Goal: Find specific page/section: Find specific page/section

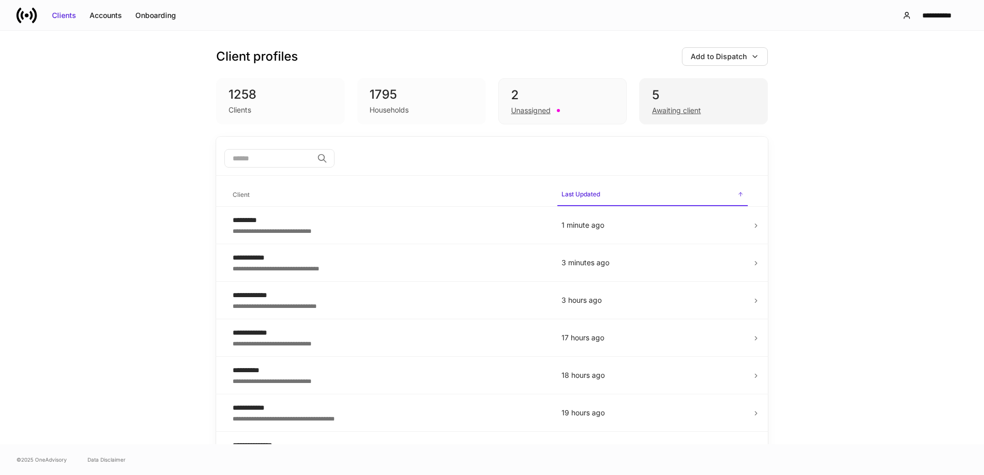
click at [667, 111] on div "Awaiting client" at bounding box center [676, 110] width 49 height 10
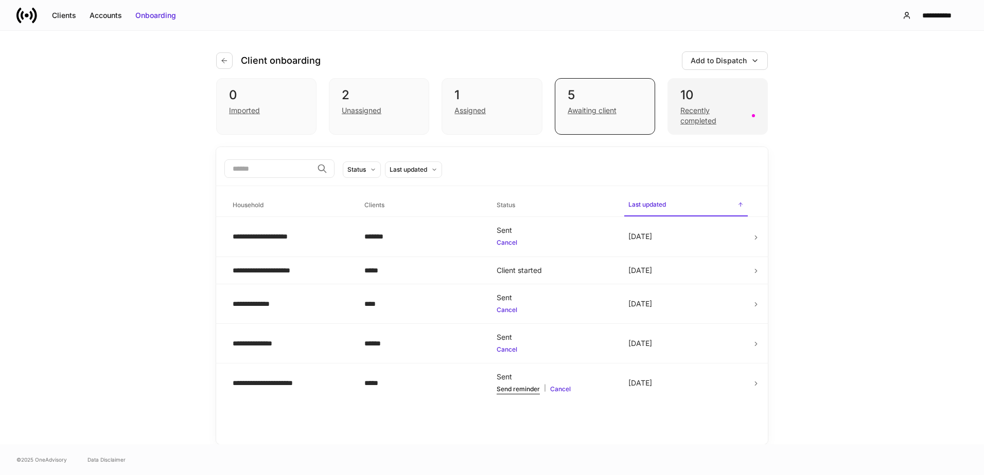
click at [687, 116] on div "Recently completed" at bounding box center [712, 115] width 65 height 21
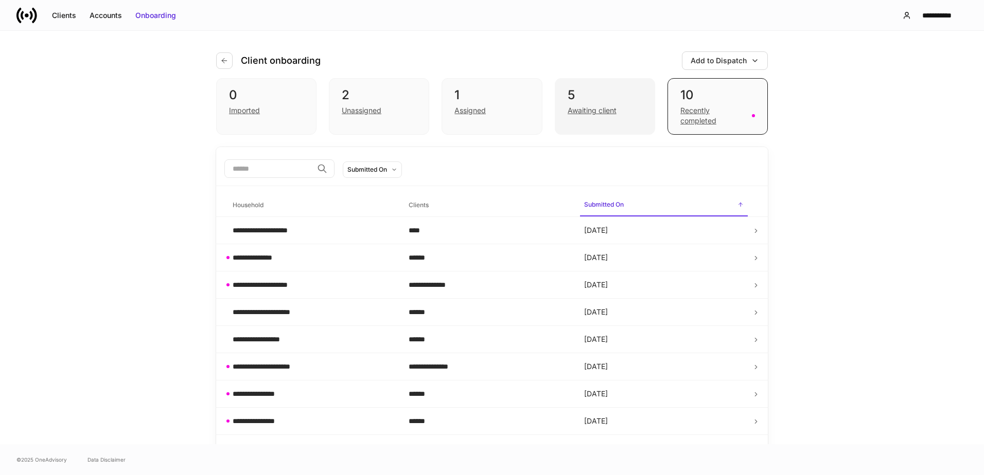
click at [610, 115] on div "Awaiting client" at bounding box center [592, 110] width 49 height 10
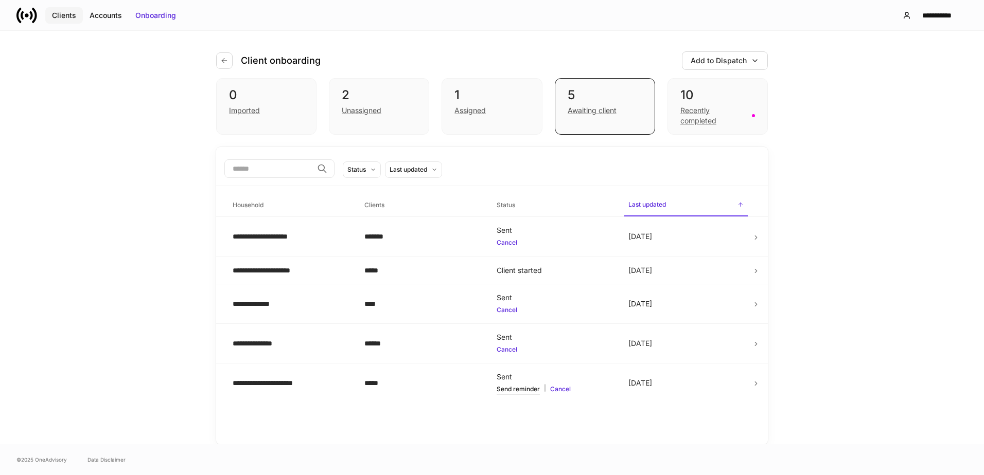
click at [67, 17] on div "Clients" at bounding box center [64, 15] width 24 height 10
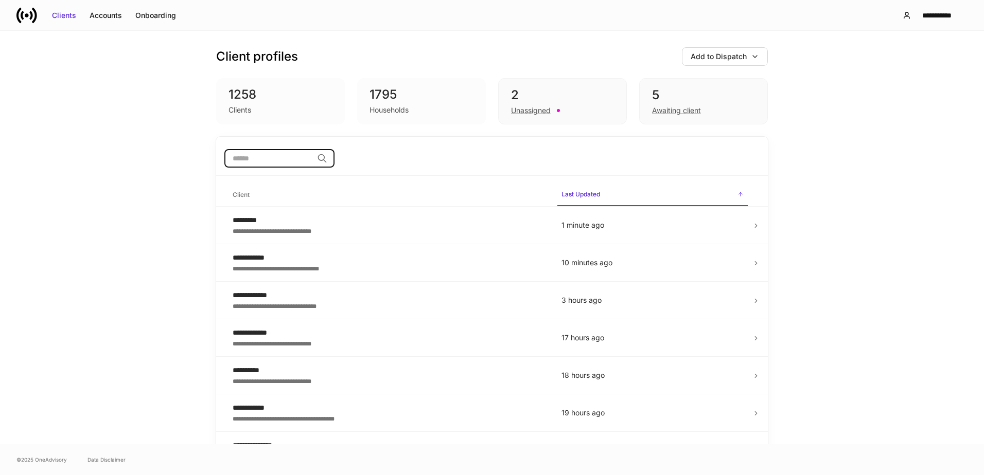
click at [299, 159] on input "search" at bounding box center [268, 158] width 88 height 19
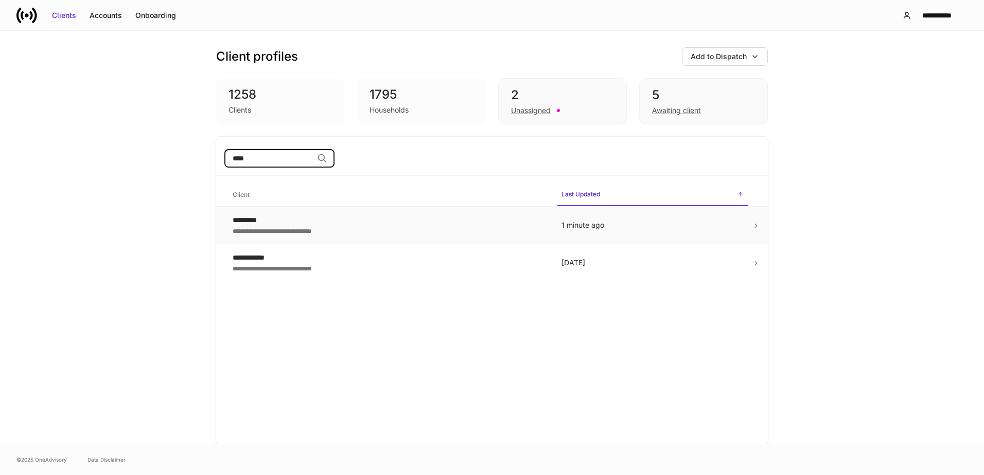
type input "****"
click at [753, 225] on icon at bounding box center [755, 225] width 7 height 7
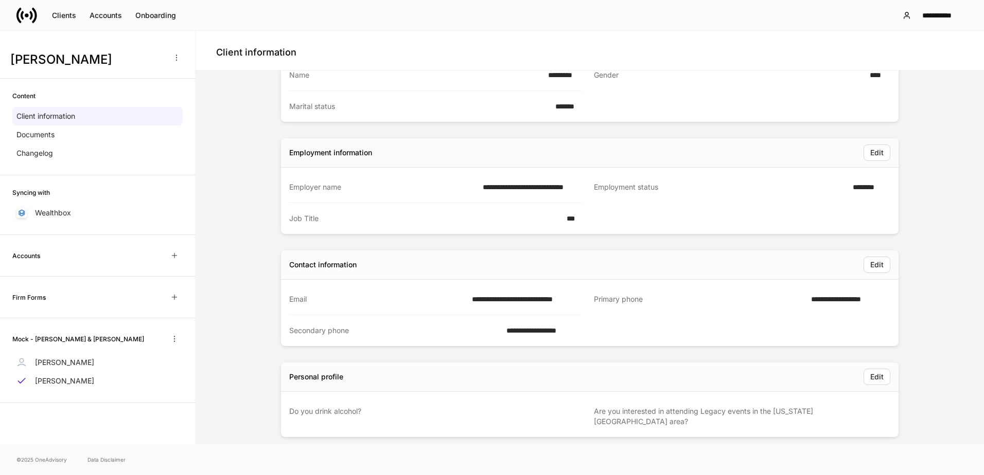
scroll to position [76, 0]
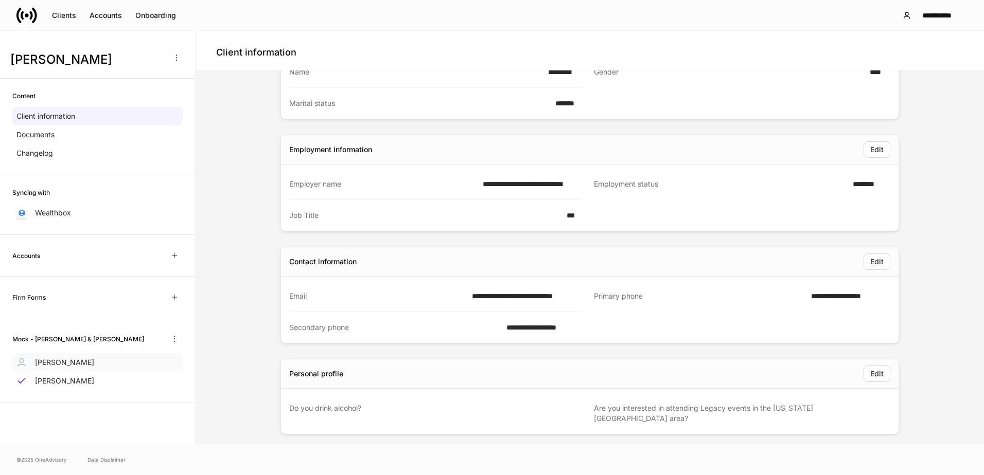
click at [71, 364] on p "[PERSON_NAME]" at bounding box center [64, 363] width 59 height 10
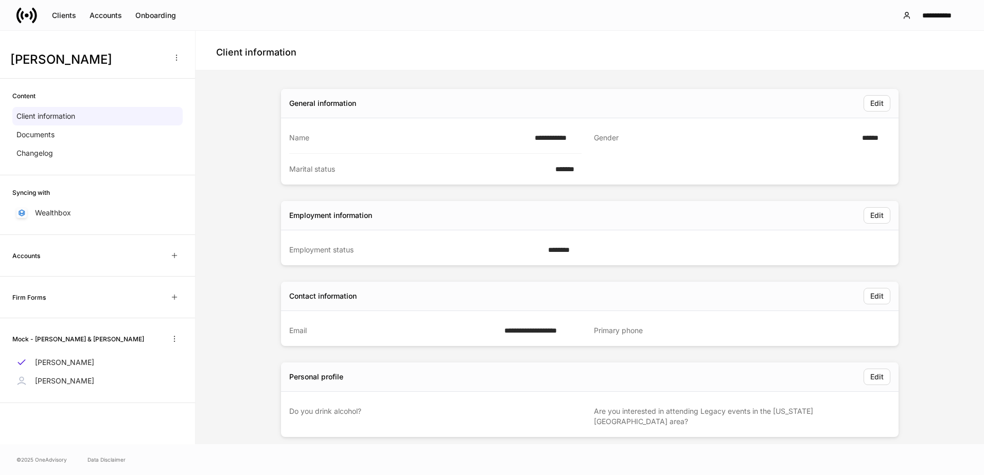
scroll to position [13, 0]
click at [65, 17] on div "Clients" at bounding box center [64, 15] width 24 height 10
